Goal: Task Accomplishment & Management: Manage account settings

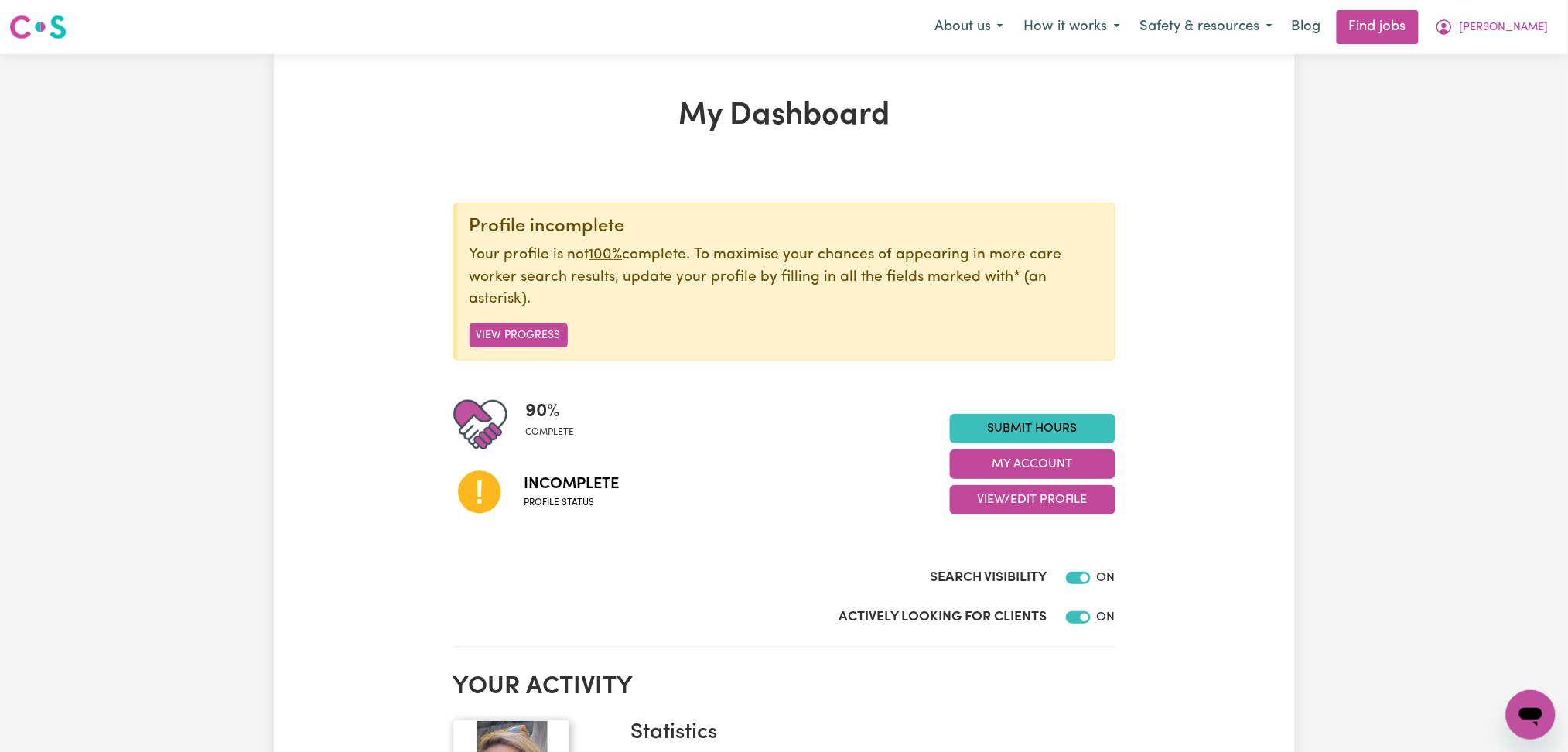
scroll to position [206, 0]
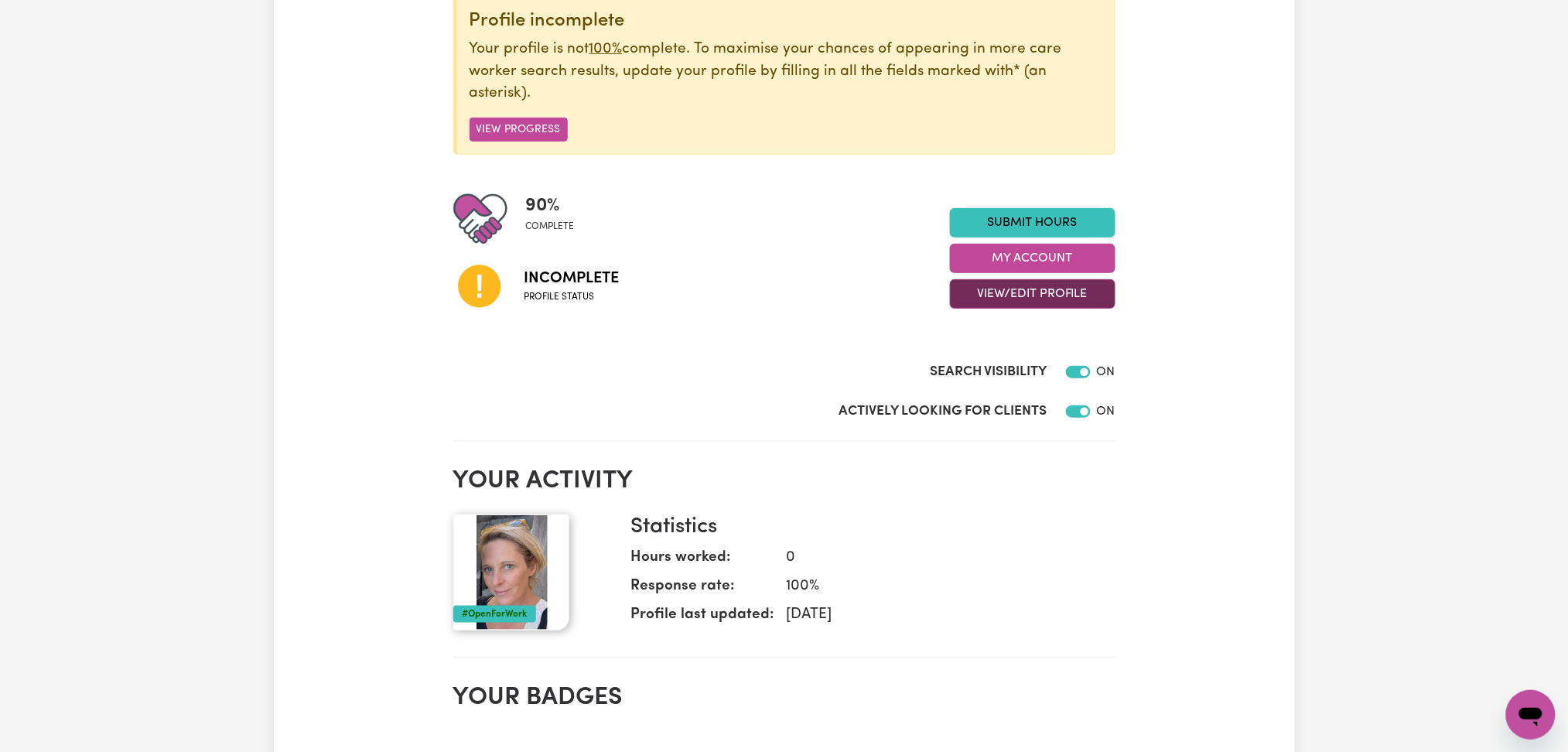
click at [1043, 299] on button "View/Edit Profile" at bounding box center [1033, 294] width 166 height 29
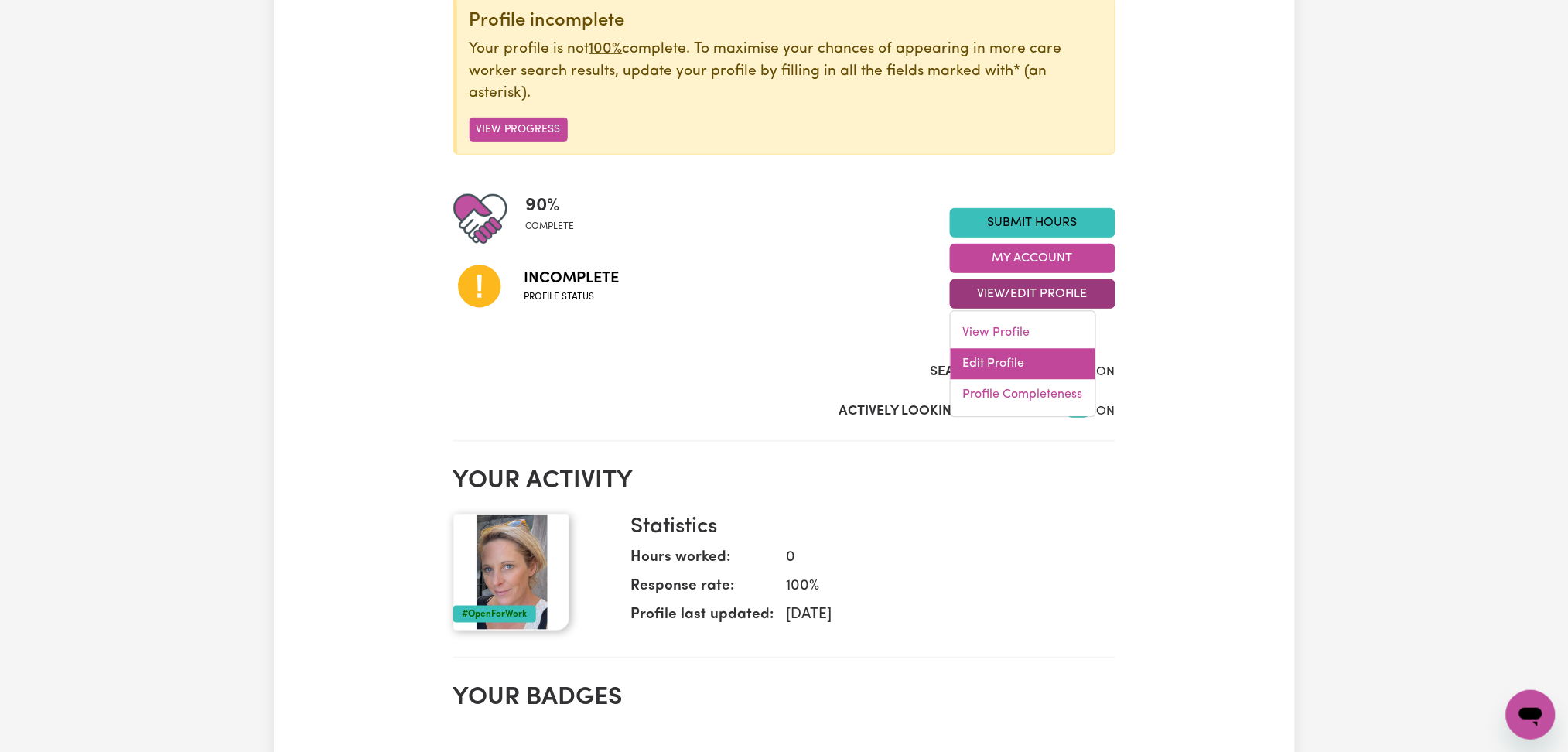
click at [1028, 354] on link "Edit Profile" at bounding box center [1022, 365] width 145 height 31
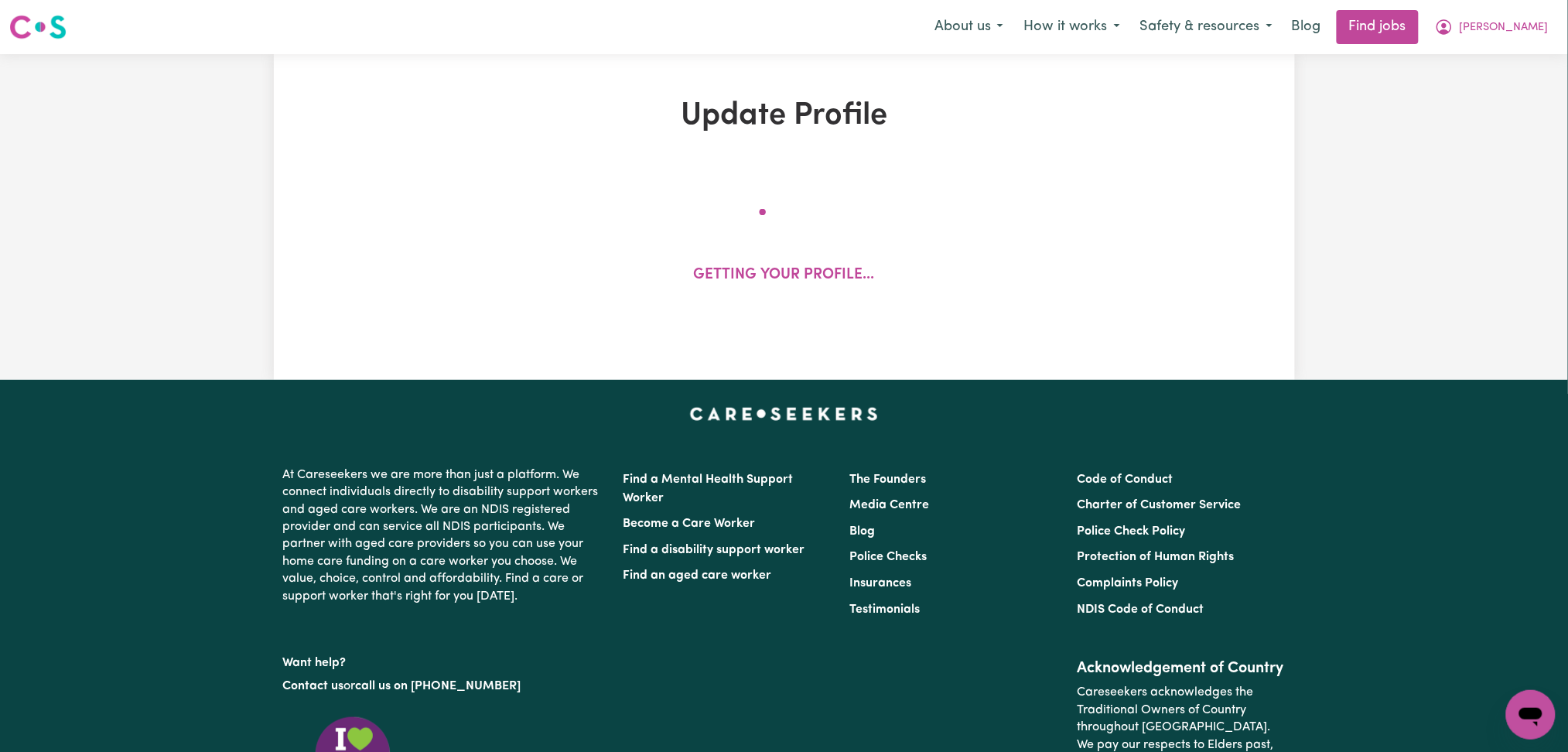
select select "female"
select select "Australian Citizen"
select select "Studying a healthcare related degree or qualification"
select select "54"
select select "75"
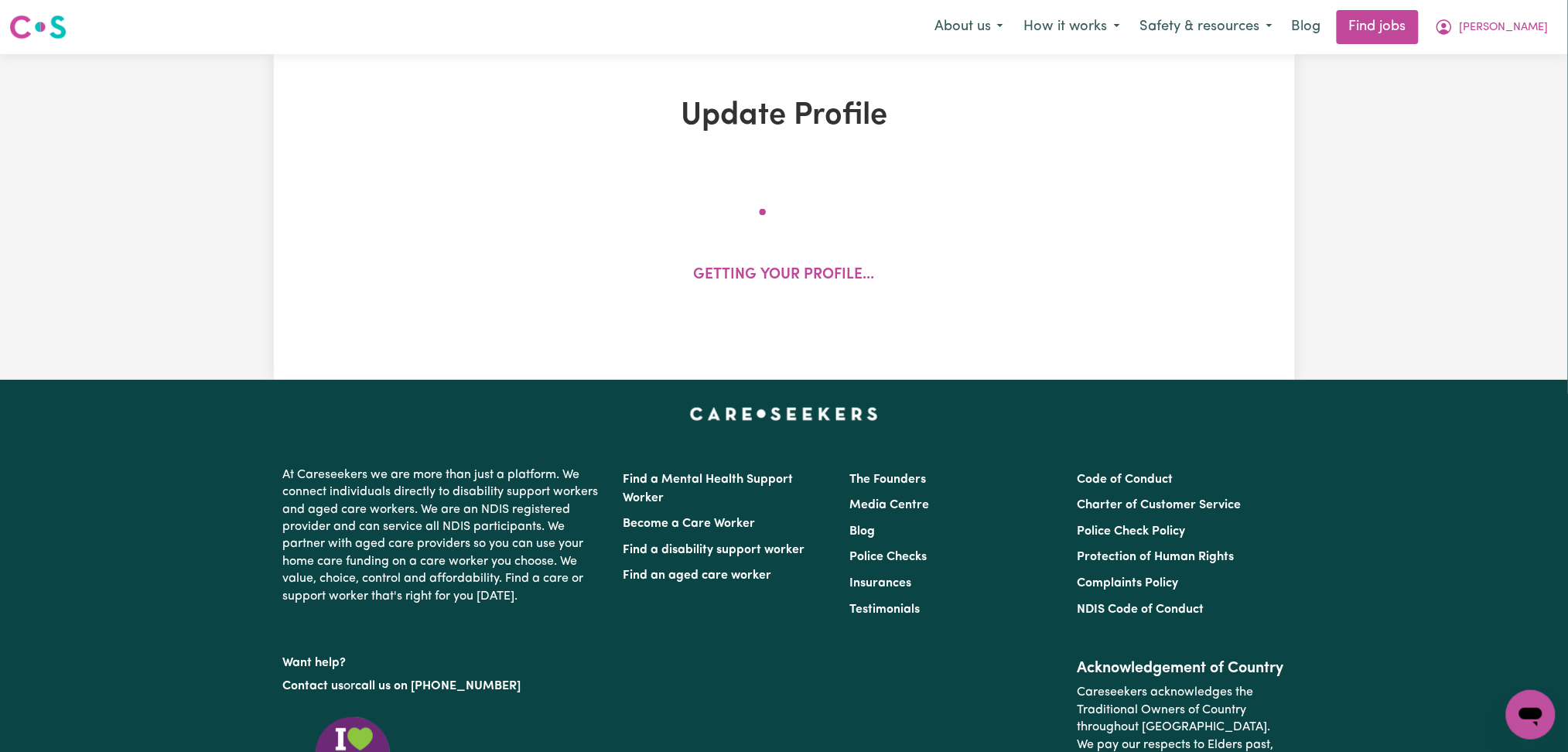
select select "87"
select select "125"
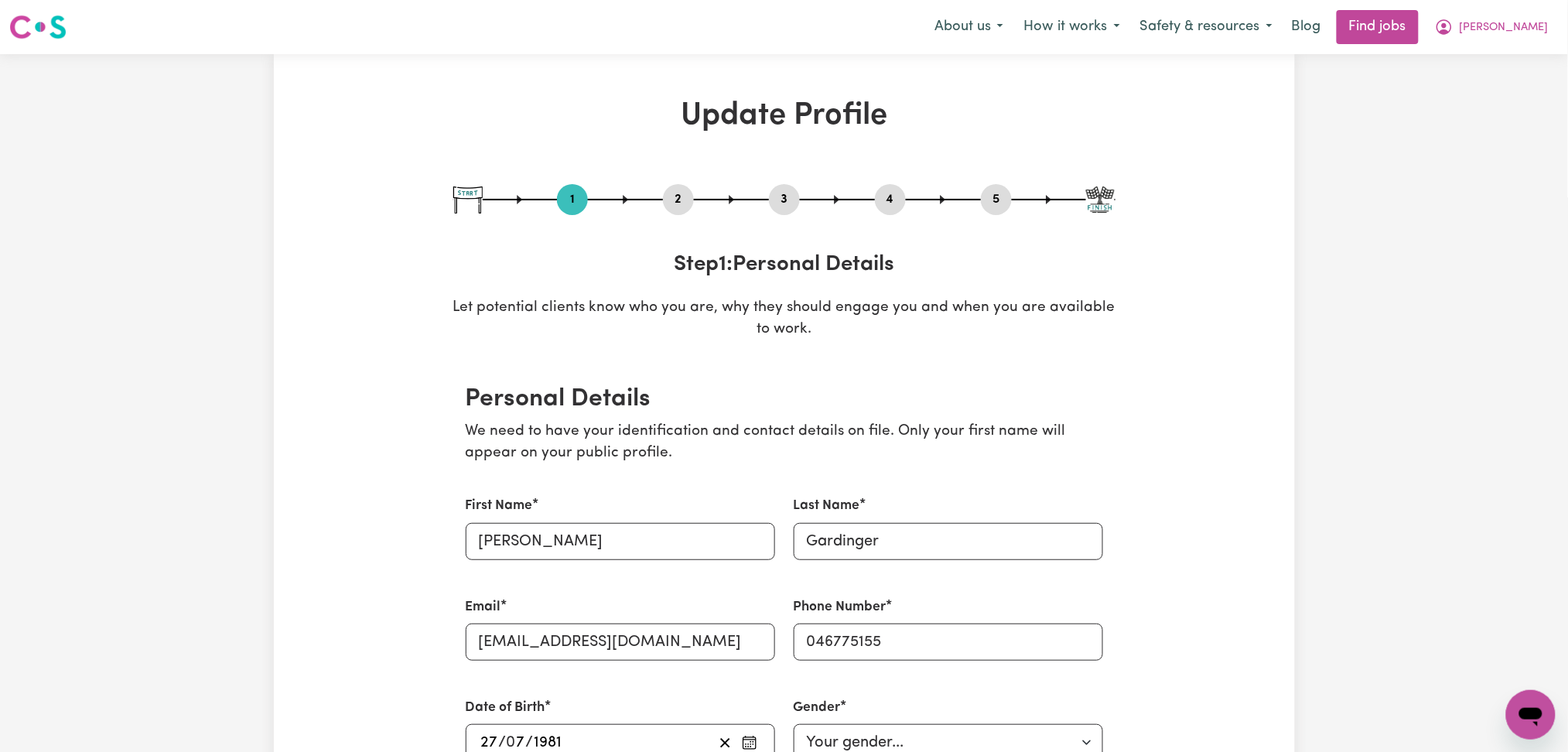
click at [777, 208] on button "3" at bounding box center [784, 199] width 31 height 20
select select "2016"
select select "2007"
select select "2015"
select select "2002"
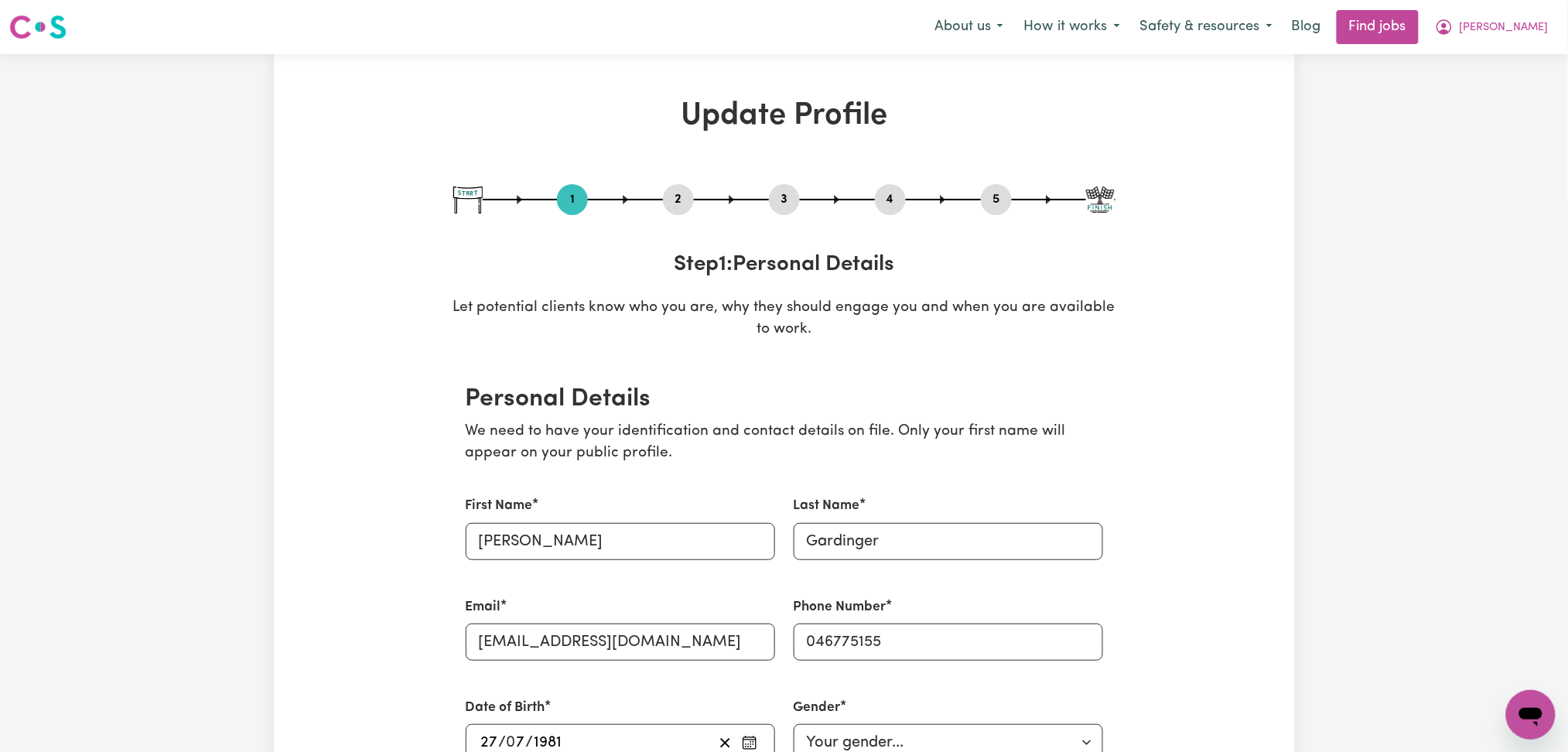
select select "2005"
select select "2000"
select select "2002"
select select "Certificate III (Individual Support)"
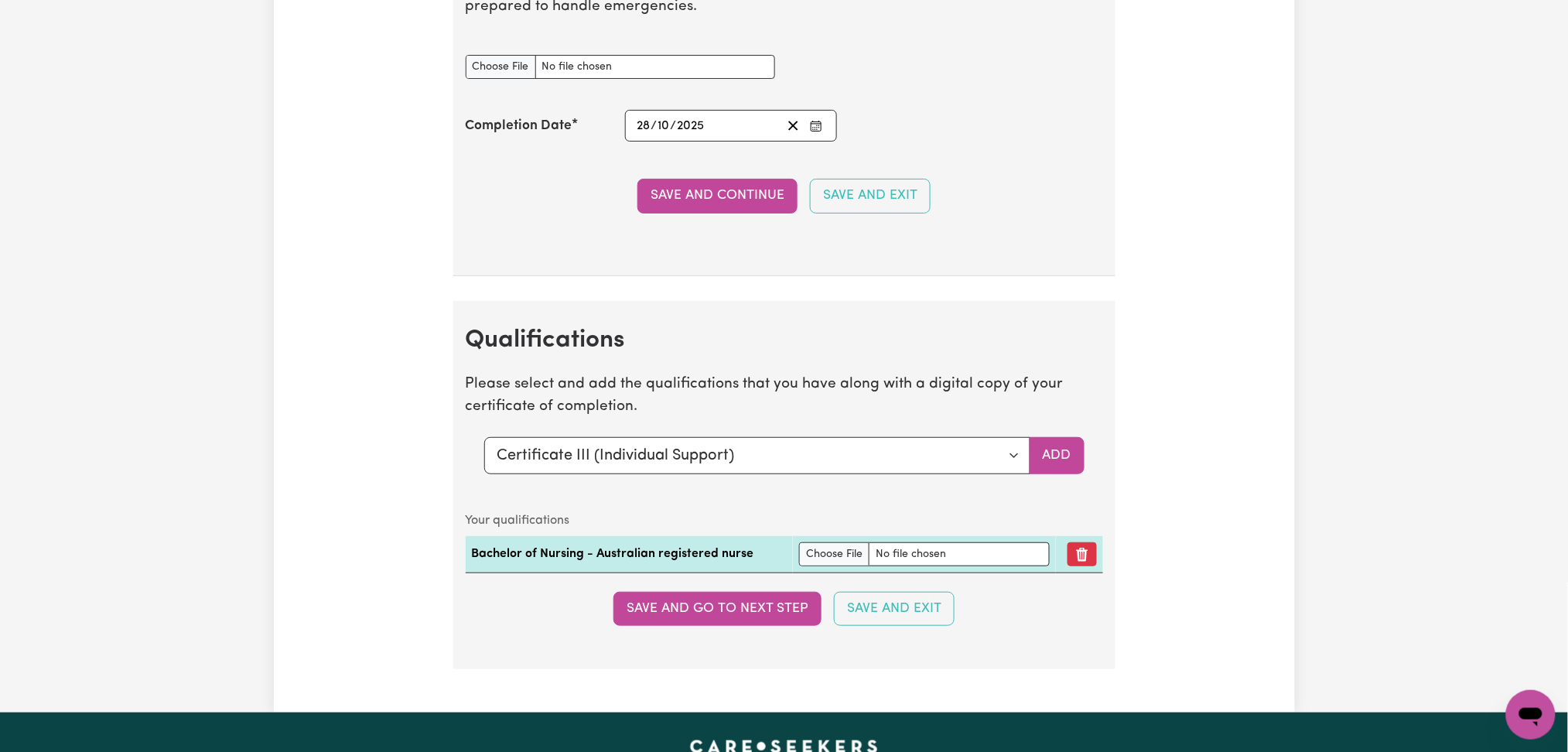
scroll to position [4537, 0]
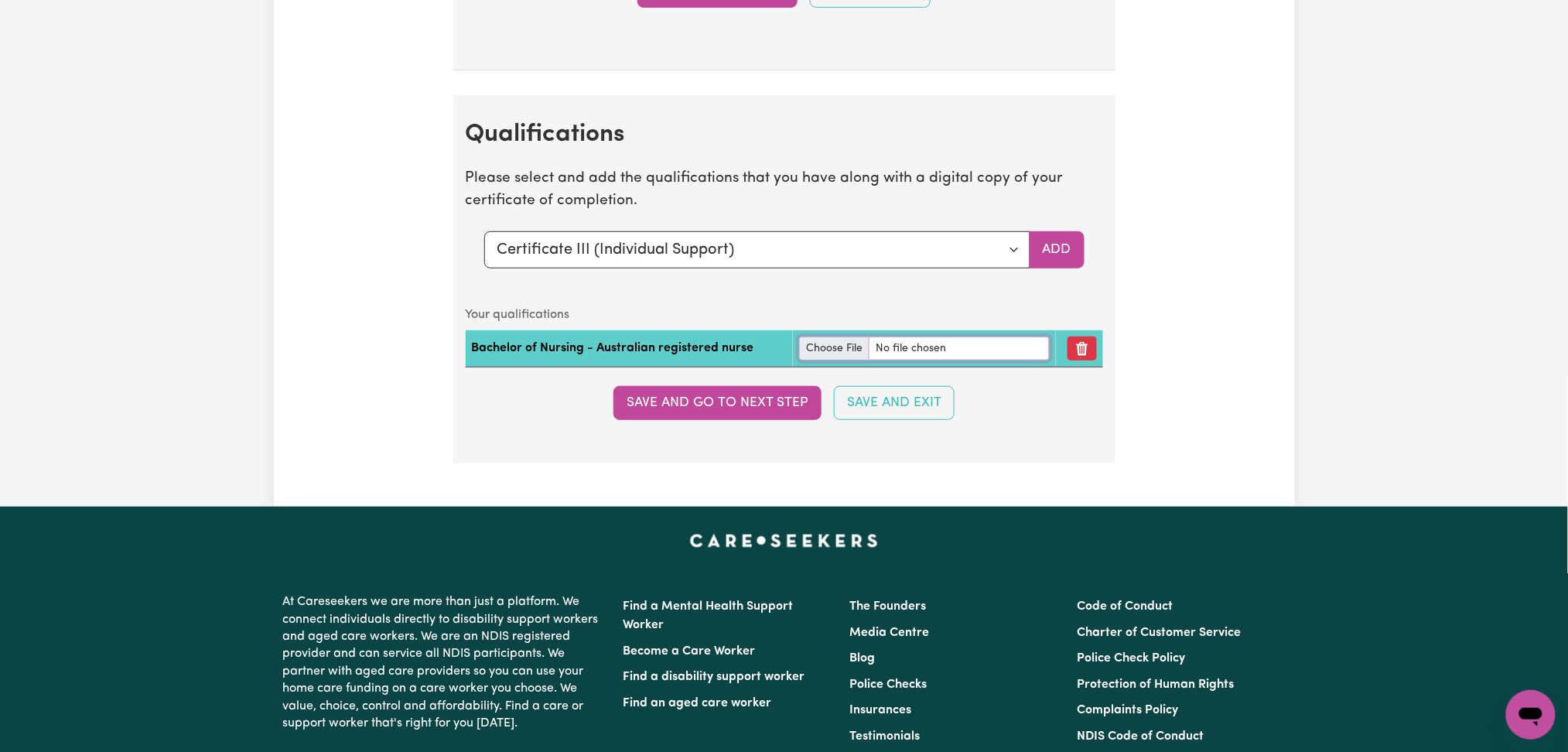
click at [826, 356] on input "file" at bounding box center [925, 348] width 251 height 24
type input "C:\fakepath\Lara Gardinger Registered Nurse and Midwifery.png"
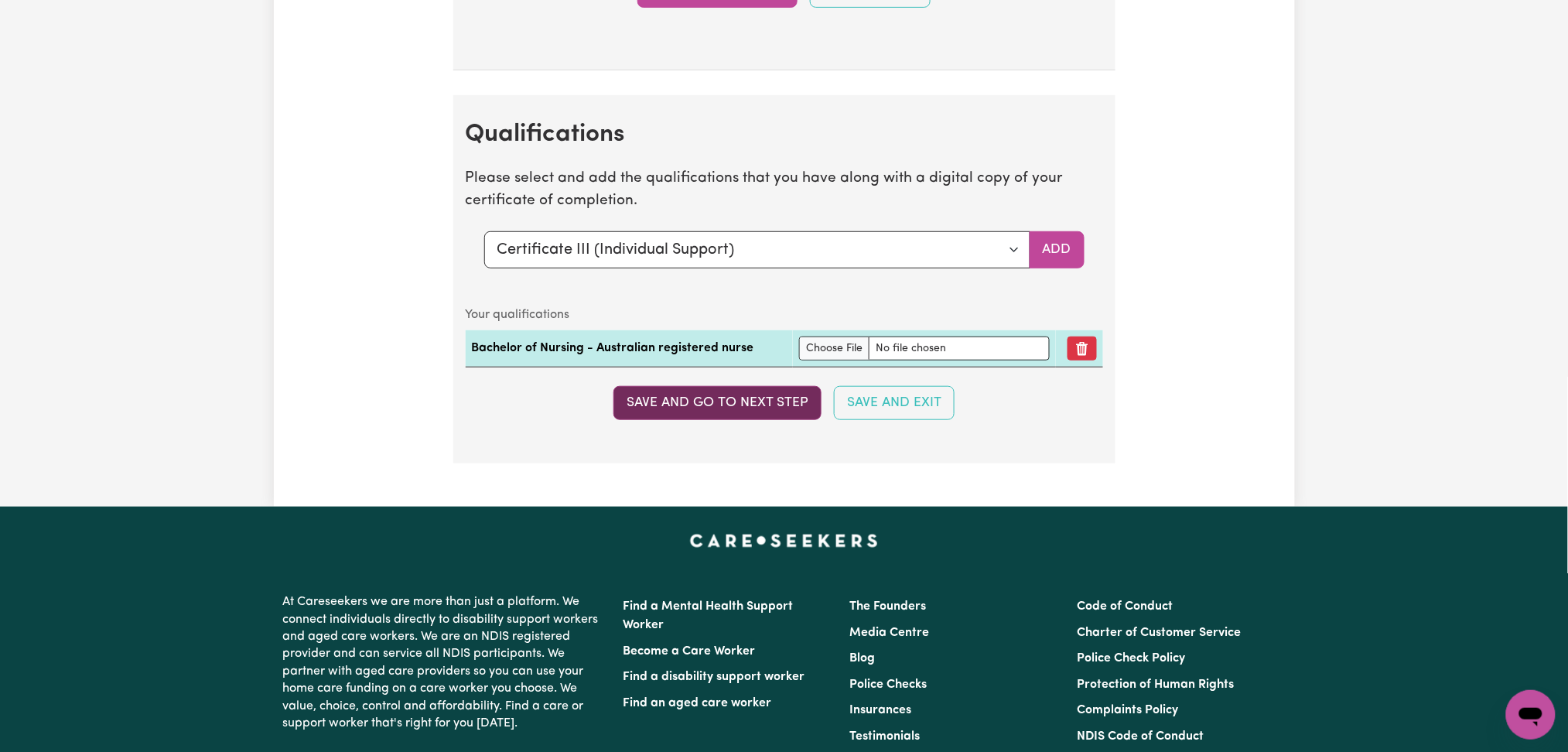
click at [769, 399] on button "Save and go to next step" at bounding box center [718, 402] width 208 height 34
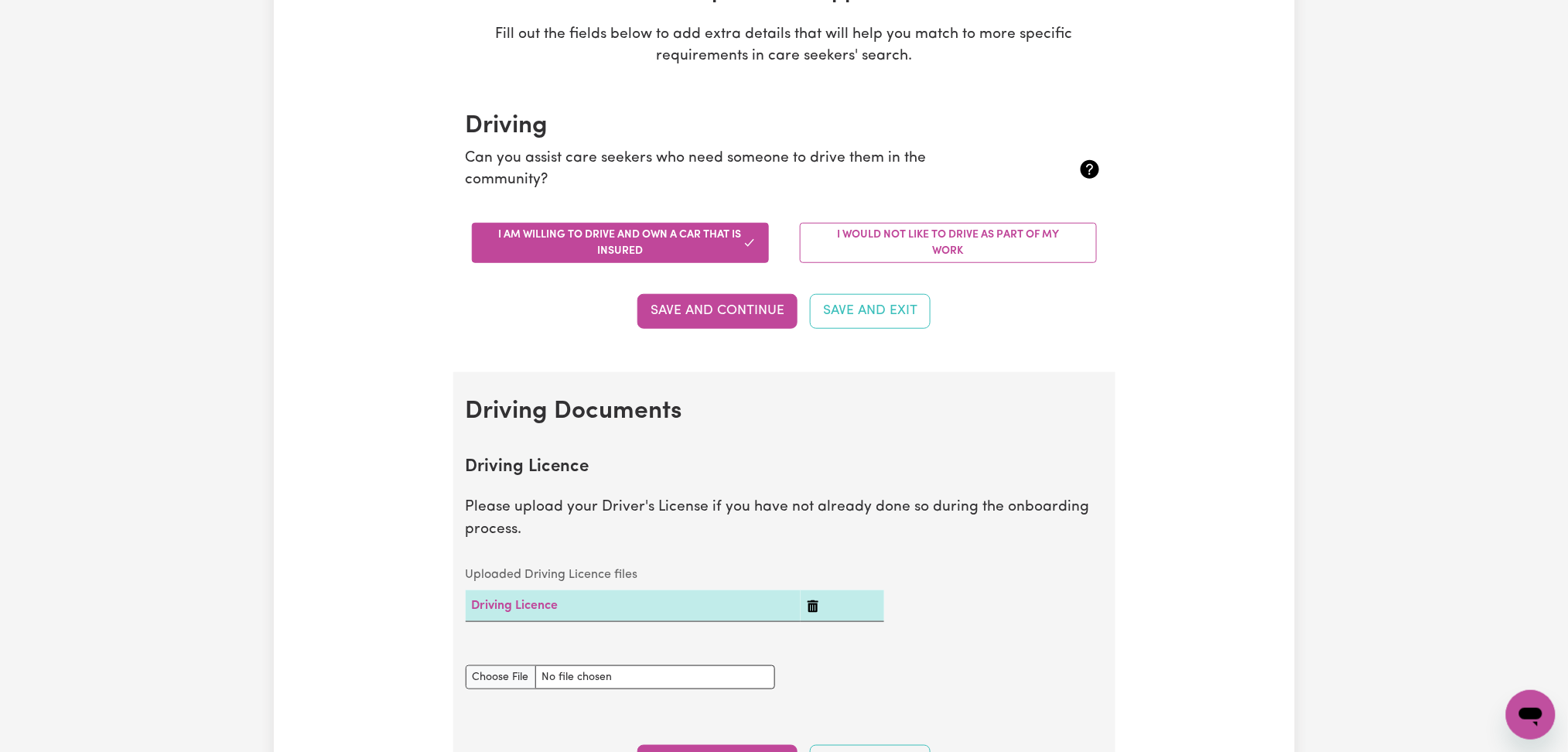
scroll to position [0, 0]
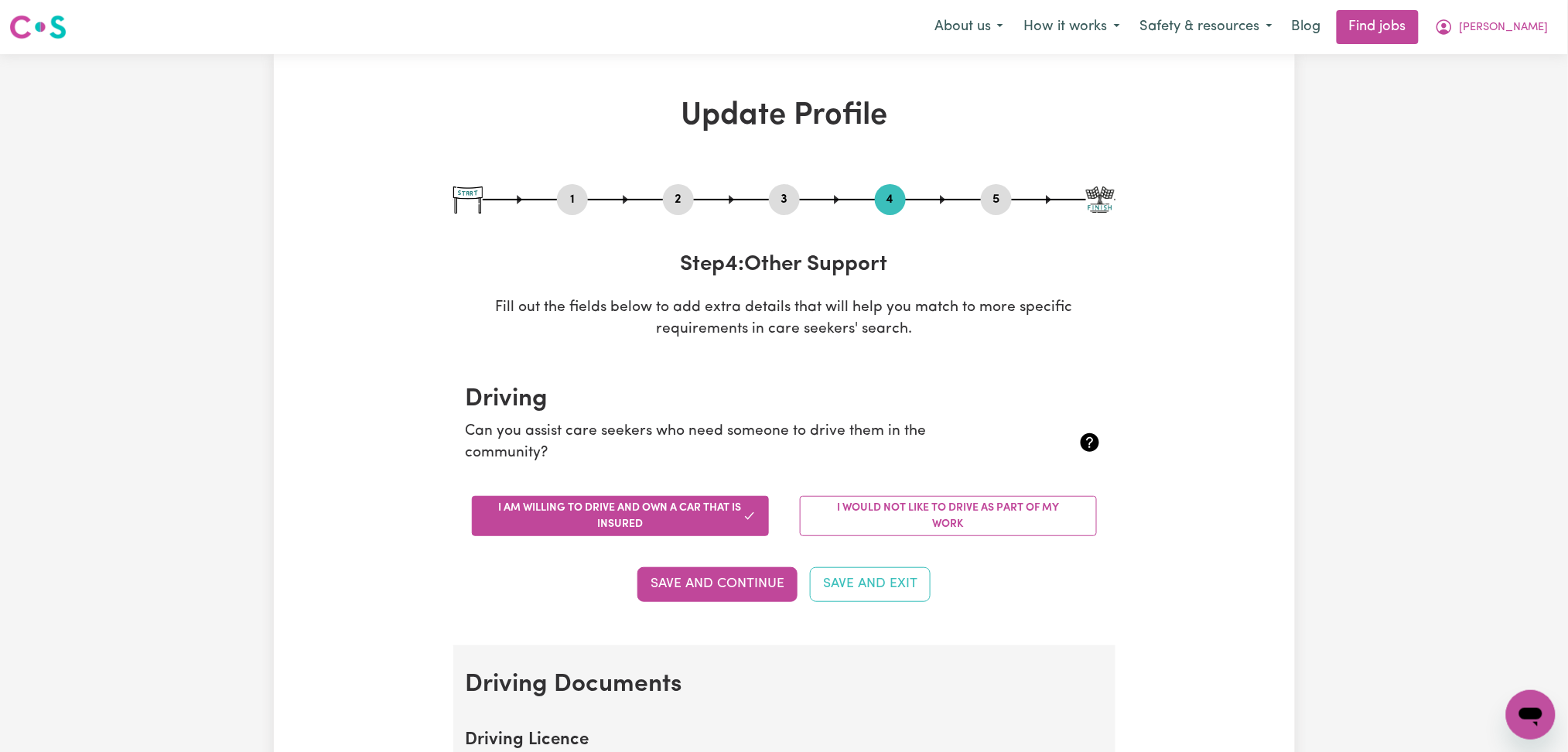
click at [788, 206] on button "3" at bounding box center [784, 199] width 31 height 20
select select "2016"
select select "2007"
select select "2015"
select select "2002"
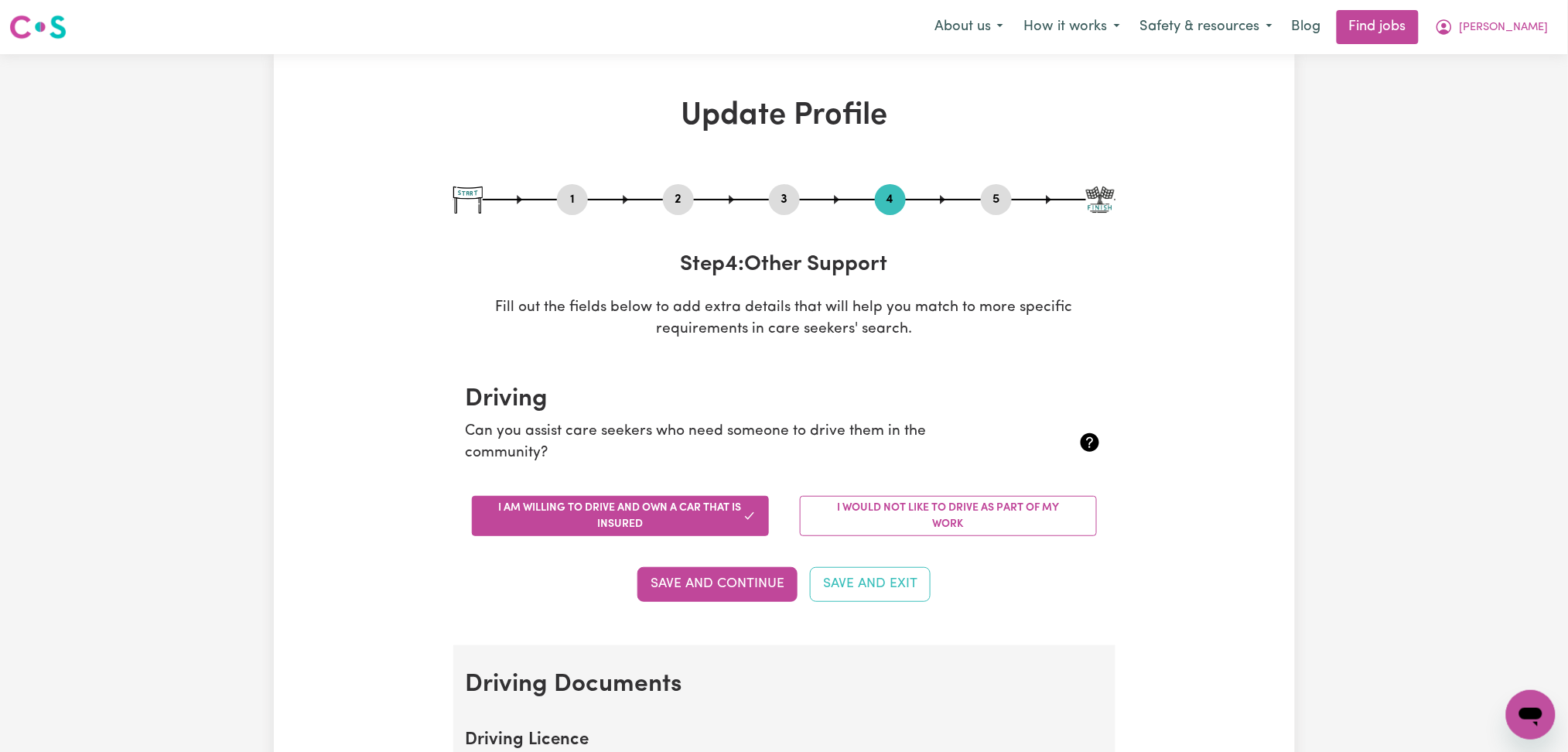
select select "2005"
select select "2000"
select select "2002"
select select "Certificate III (Individual Support)"
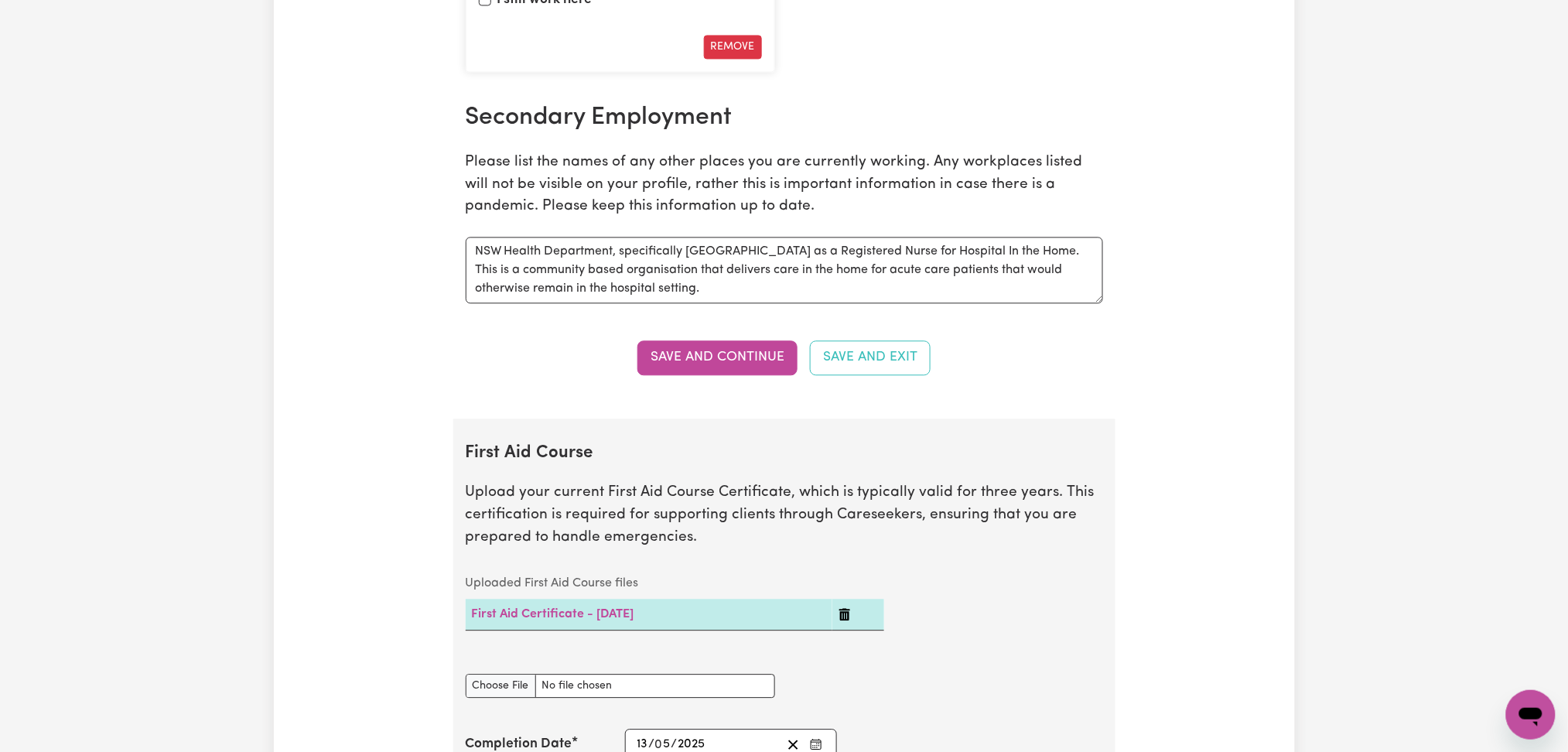
scroll to position [2887, 0]
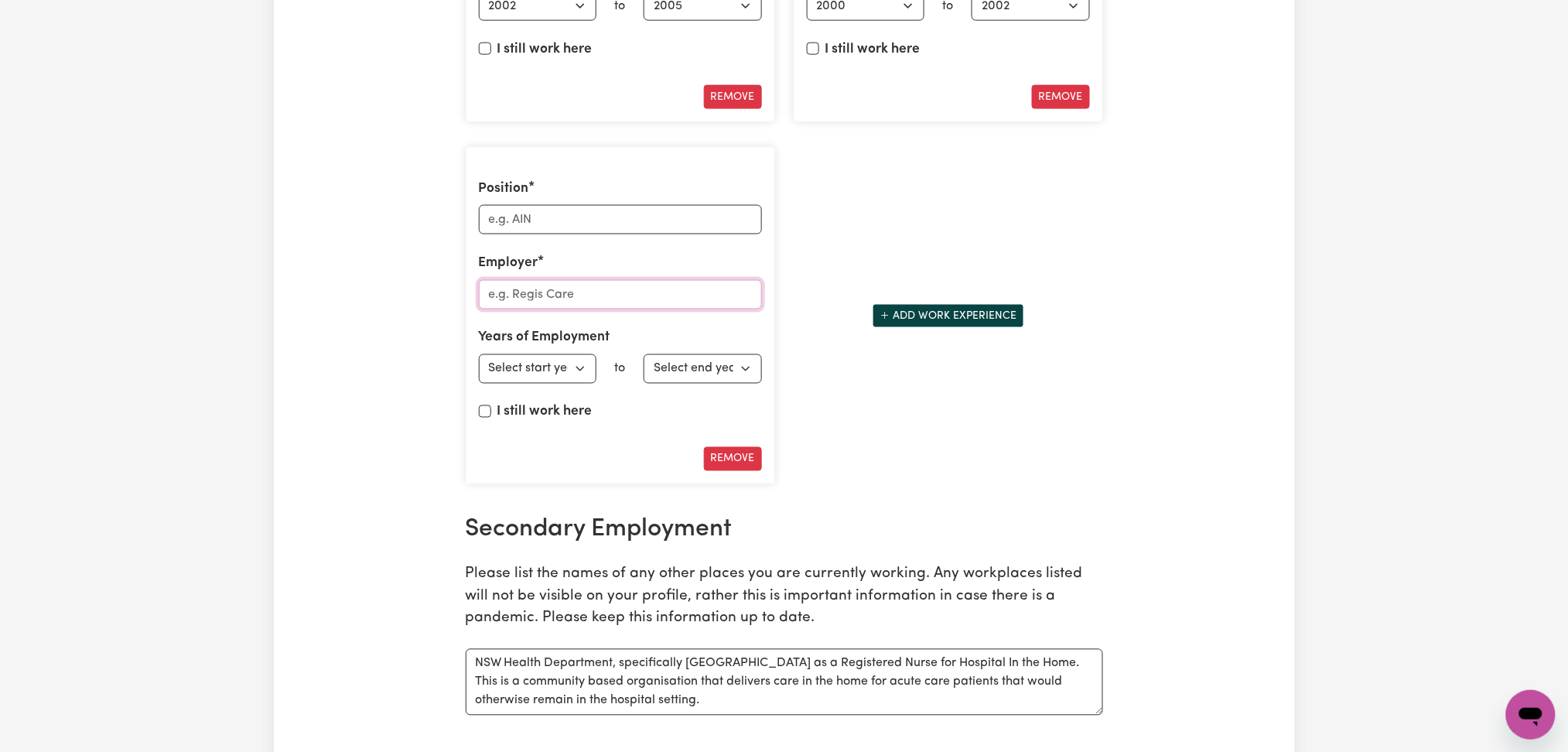
click at [530, 296] on input "Employer" at bounding box center [620, 295] width 283 height 29
click at [734, 453] on button "Remove" at bounding box center [733, 459] width 58 height 24
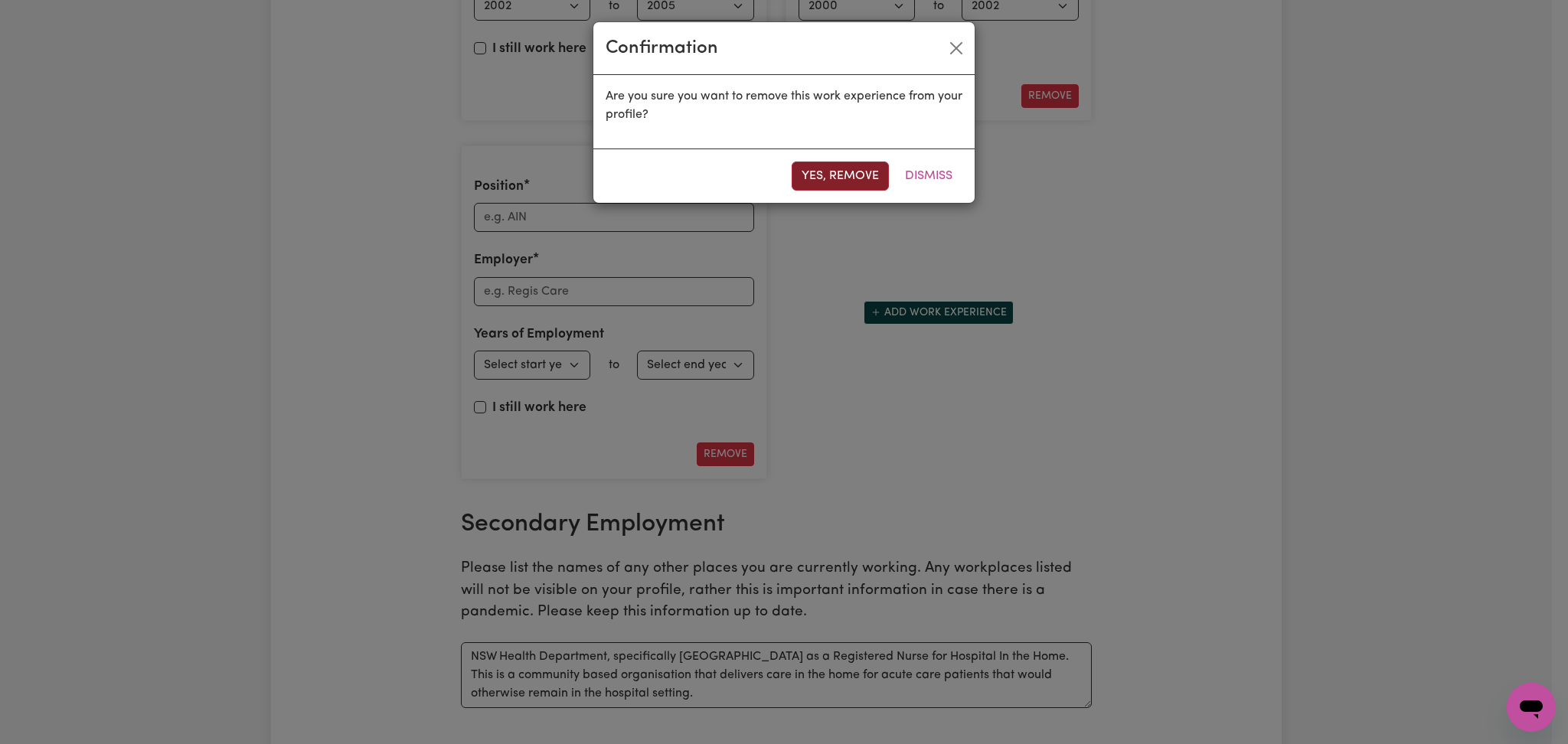
click at [831, 181] on button "Yes, remove" at bounding box center [840, 175] width 97 height 29
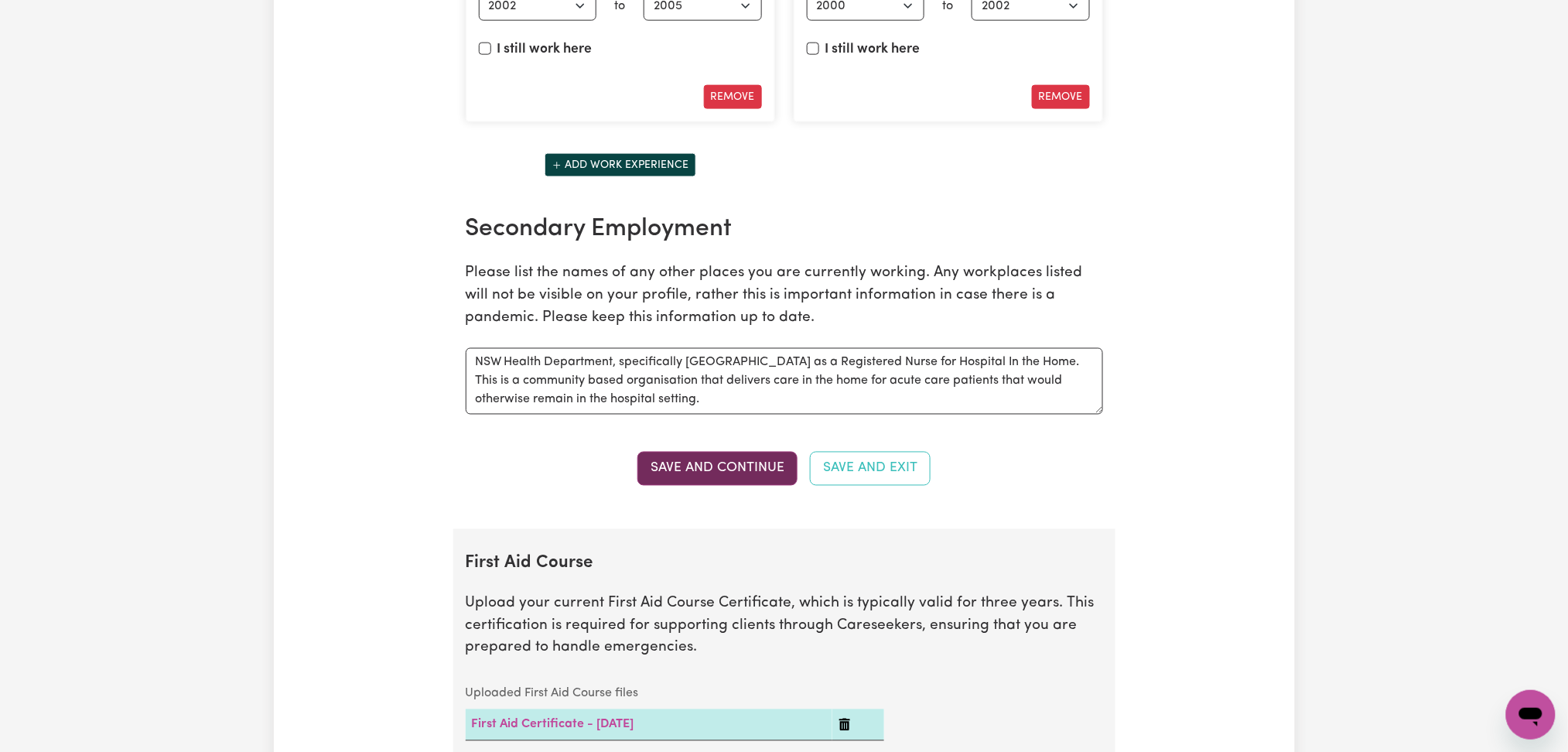
click at [653, 465] on button "Save and Continue" at bounding box center [718, 468] width 160 height 34
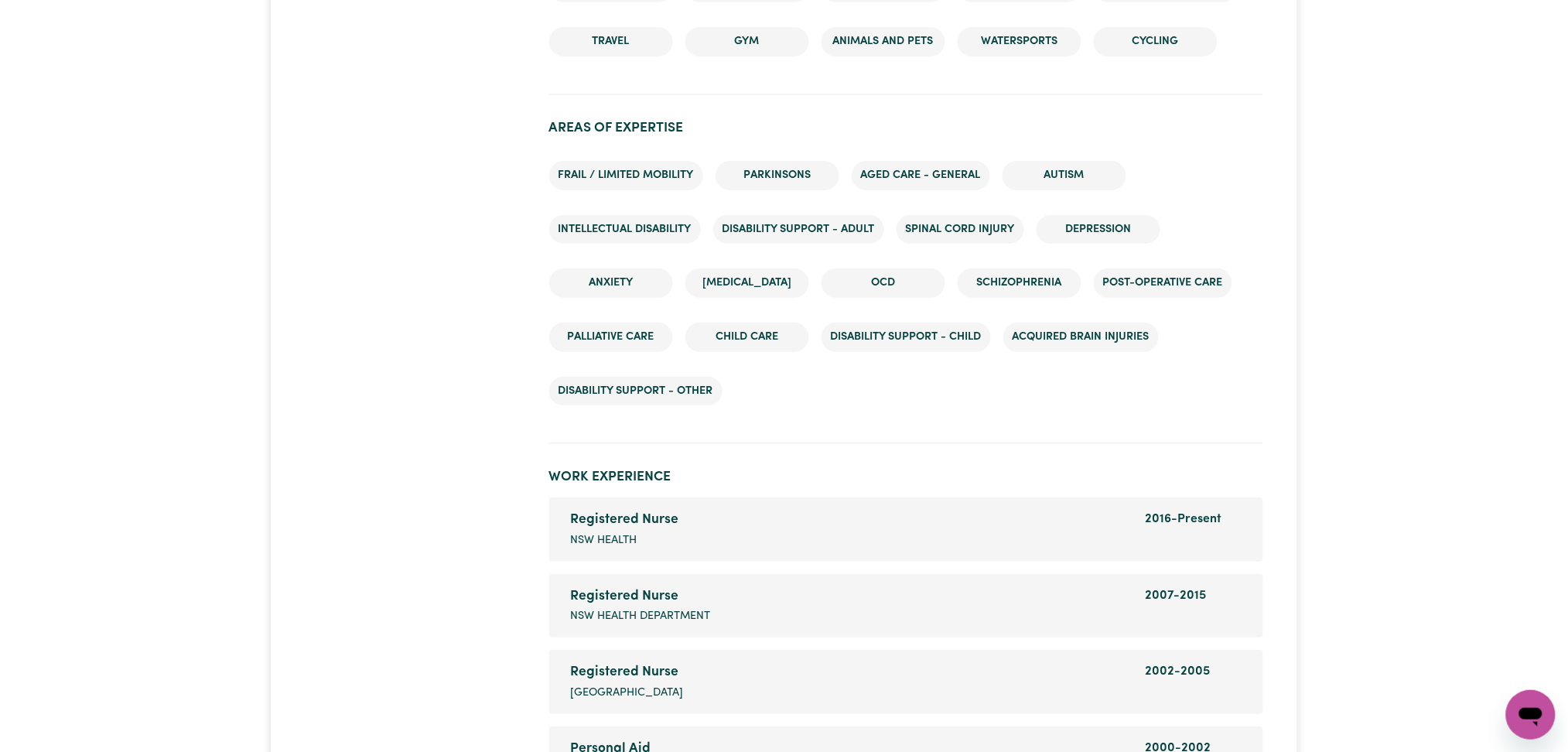
scroll to position [2681, 0]
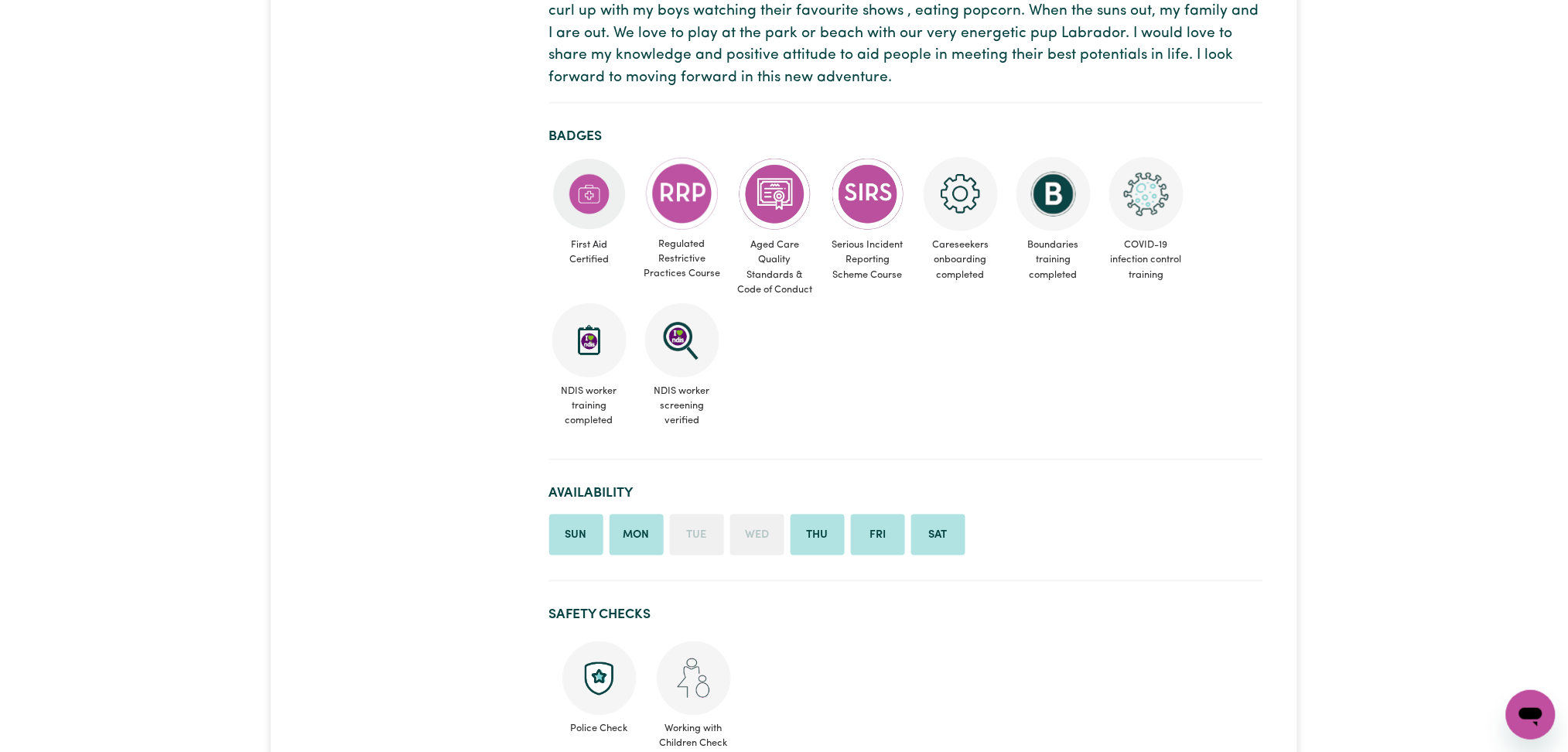
scroll to position [103, 0]
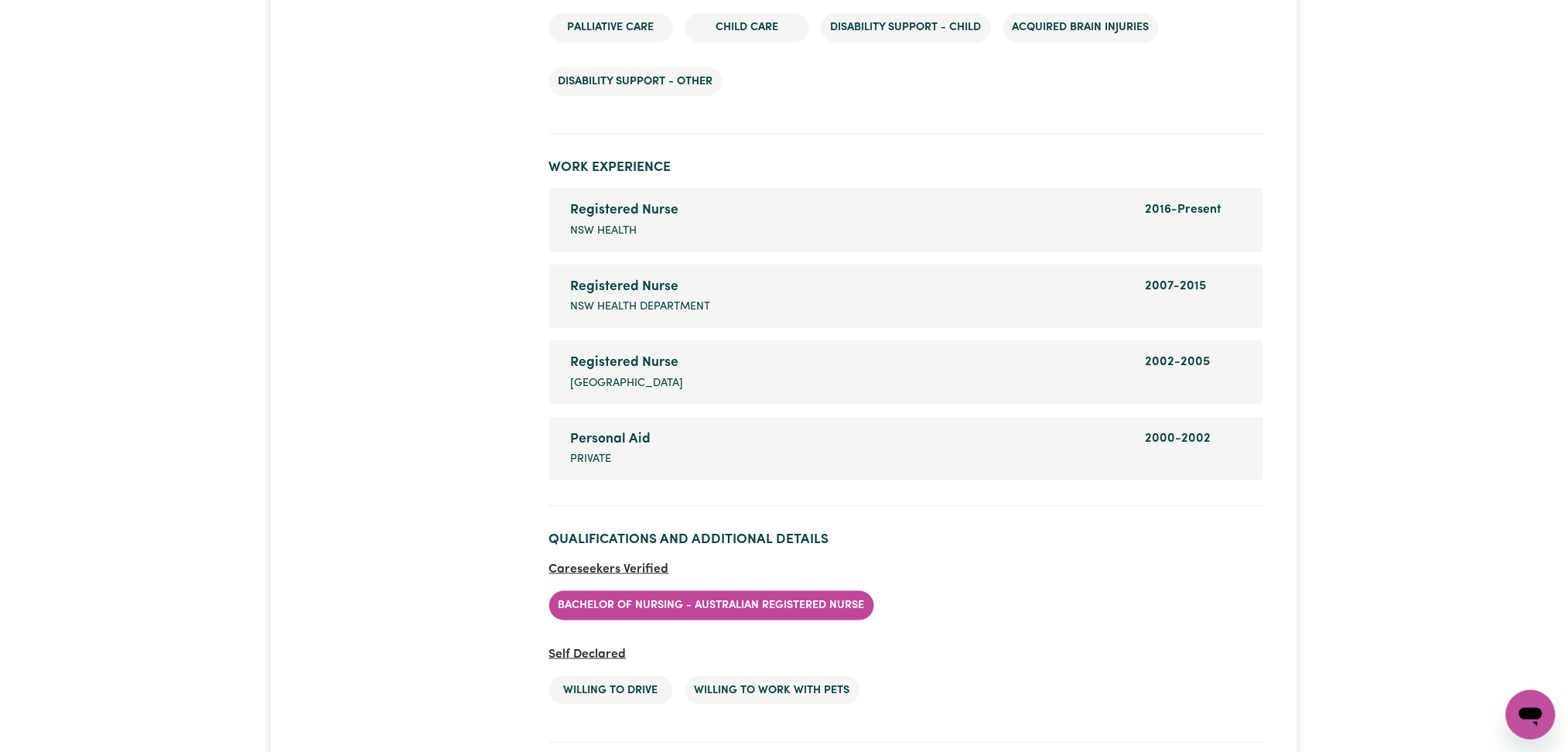
scroll to position [2887, 0]
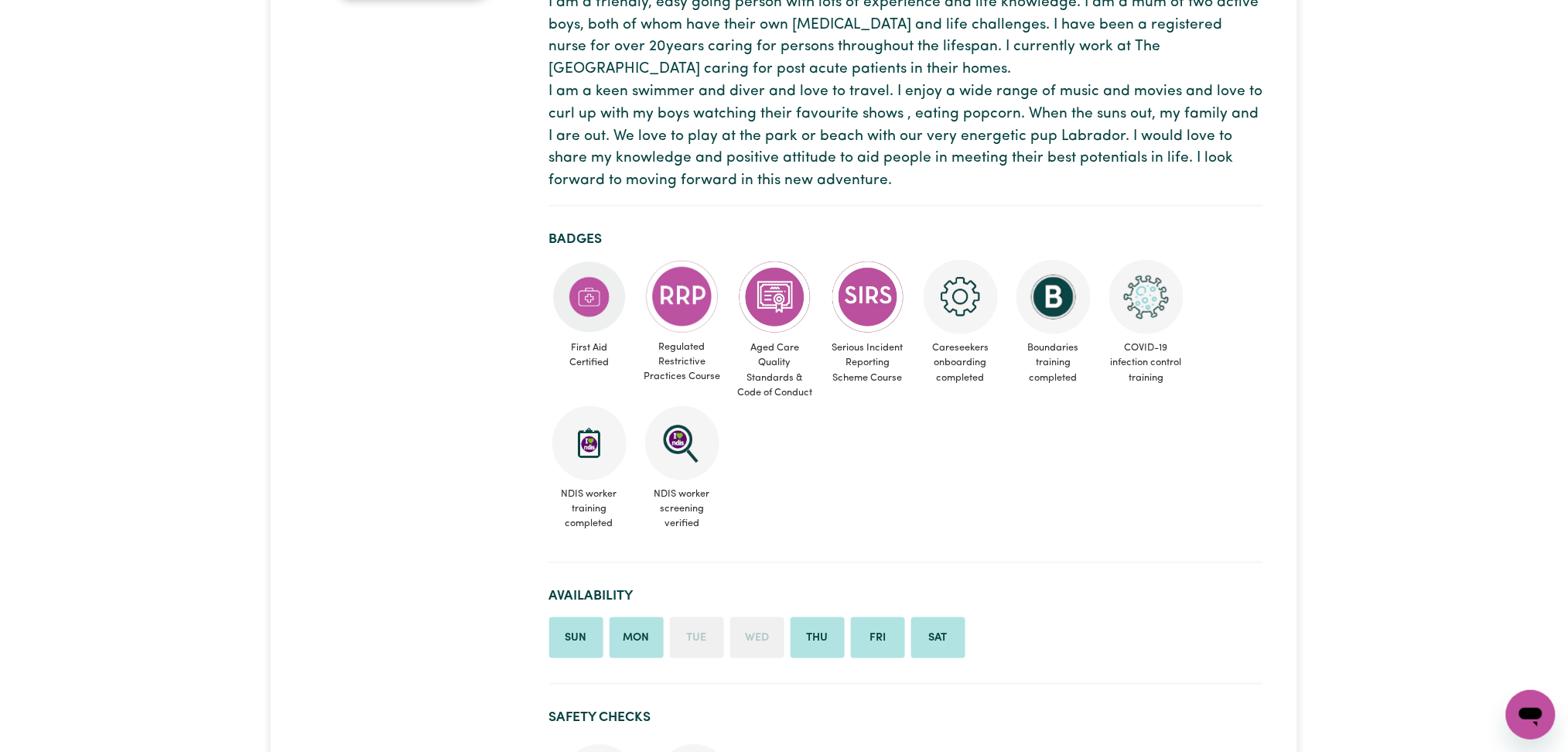
scroll to position [103, 0]
